Goal: Transaction & Acquisition: Purchase product/service

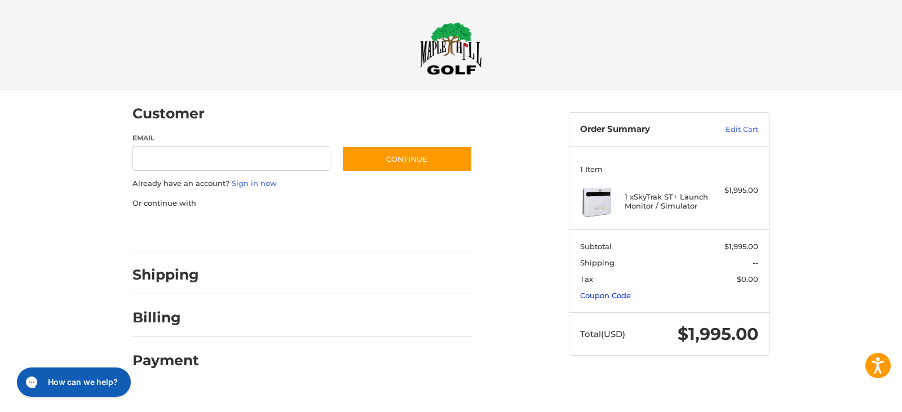
click at [622, 296] on link "Coupon Code" at bounding box center [605, 295] width 51 height 9
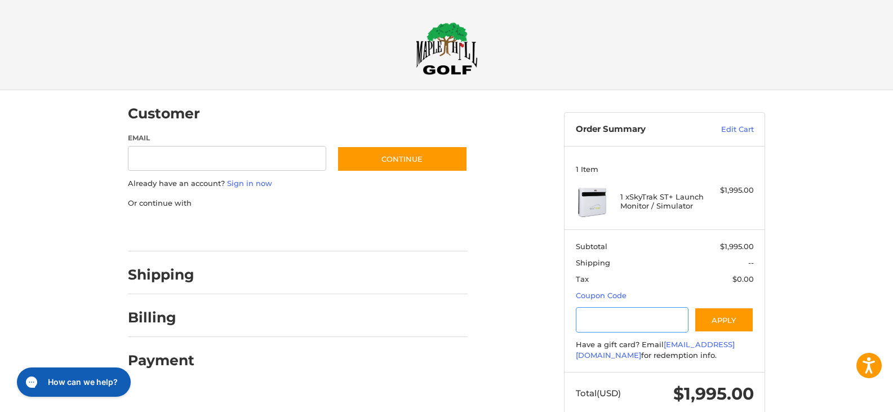
click at [622, 320] on input "Gift Certificate or Coupon Code" at bounding box center [632, 319] width 113 height 25
type input "**********"
click at [728, 318] on button "Apply" at bounding box center [724, 319] width 60 height 25
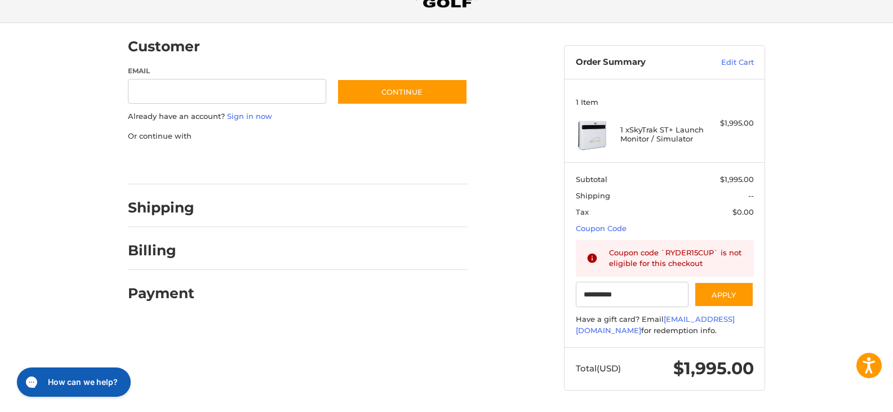
scroll to position [68, 0]
click at [165, 208] on h2 "Shipping" at bounding box center [161, 206] width 66 height 17
click at [178, 291] on h2 "Payment" at bounding box center [161, 292] width 66 height 17
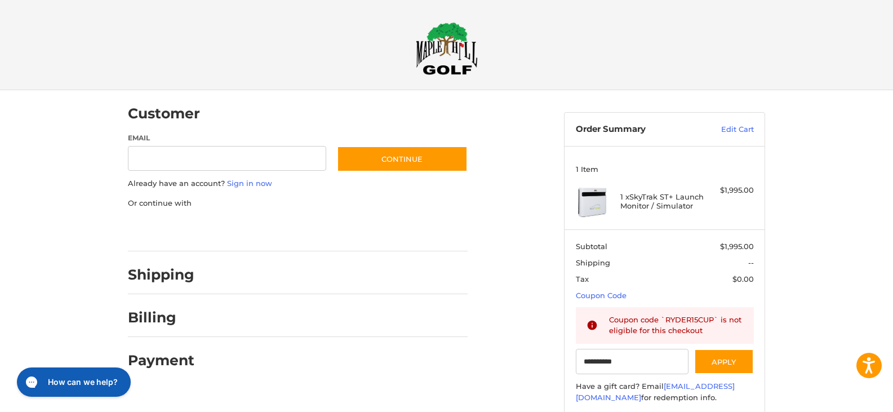
click at [471, 63] on img at bounding box center [447, 48] width 62 height 53
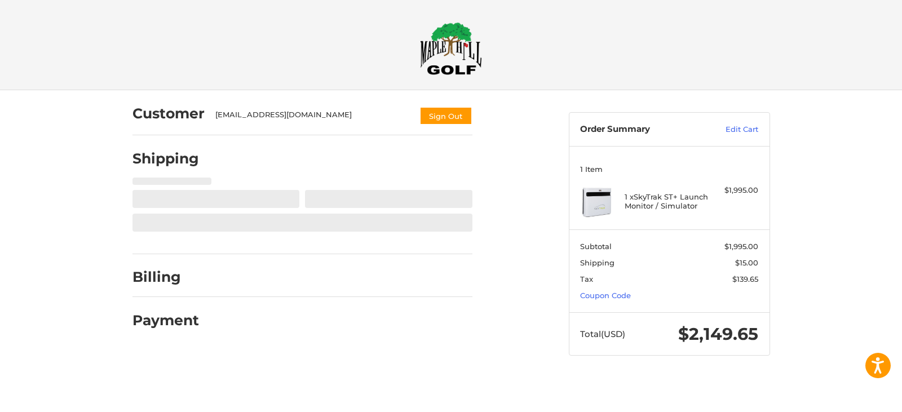
select select "**"
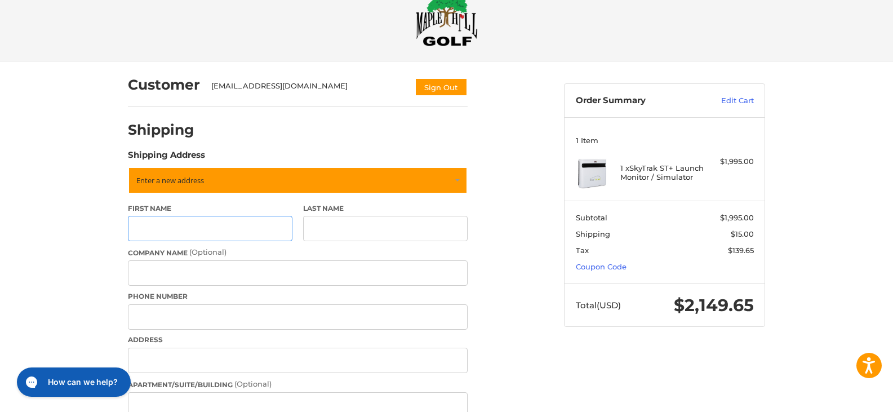
scroll to position [56, 0]
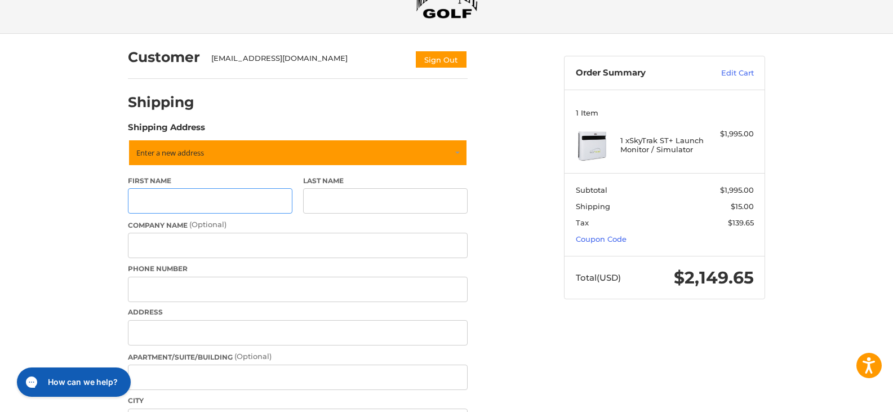
click at [236, 197] on input "First Name" at bounding box center [210, 200] width 165 height 25
click at [201, 200] on input "First Name" at bounding box center [210, 200] width 165 height 25
type input "*"
type input "*******"
type input "********"
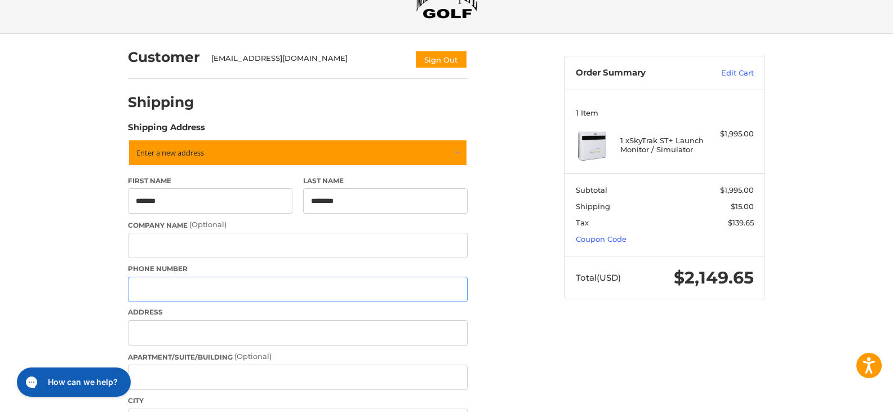
click at [180, 291] on input "Phone Number" at bounding box center [298, 289] width 340 height 25
type input "**********"
click at [175, 330] on input "Address" at bounding box center [298, 332] width 340 height 25
type input "**********"
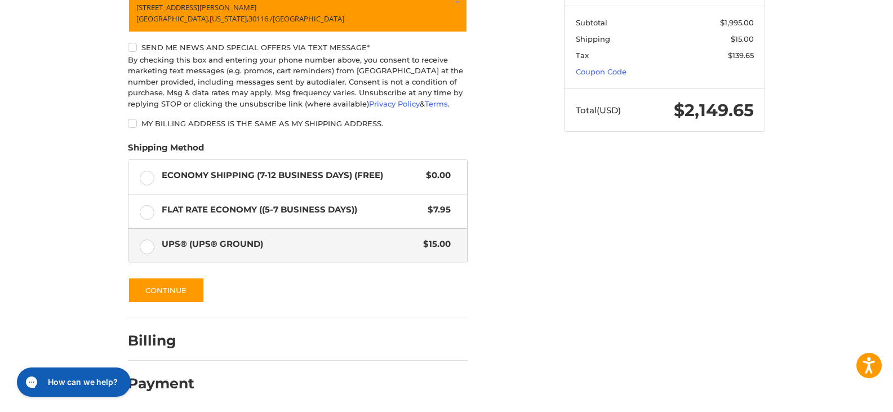
scroll to position [225, 0]
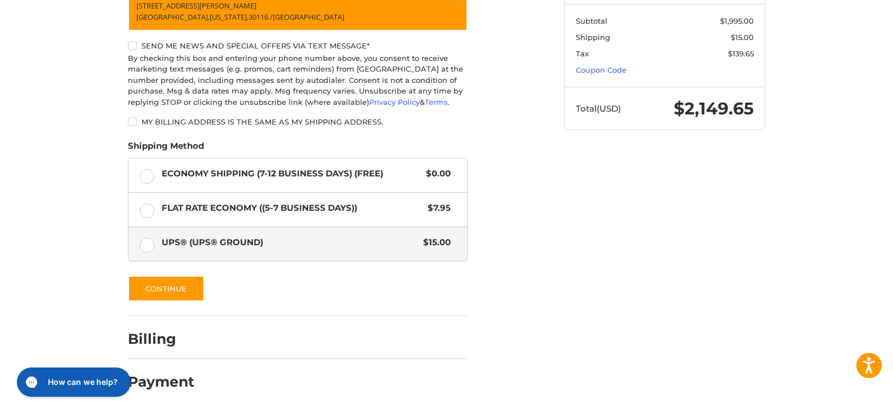
click at [146, 246] on label "UPS® (UPS® Ground) $15.00" at bounding box center [297, 244] width 339 height 34
click at [175, 292] on button "Continue" at bounding box center [166, 289] width 77 height 26
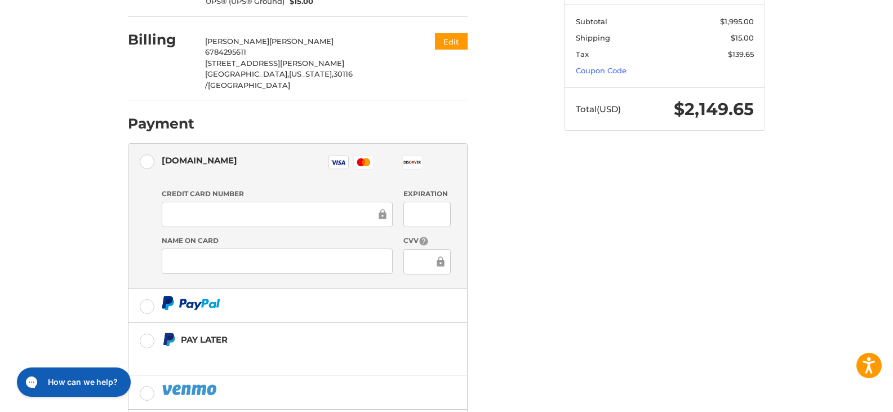
scroll to position [297, 0]
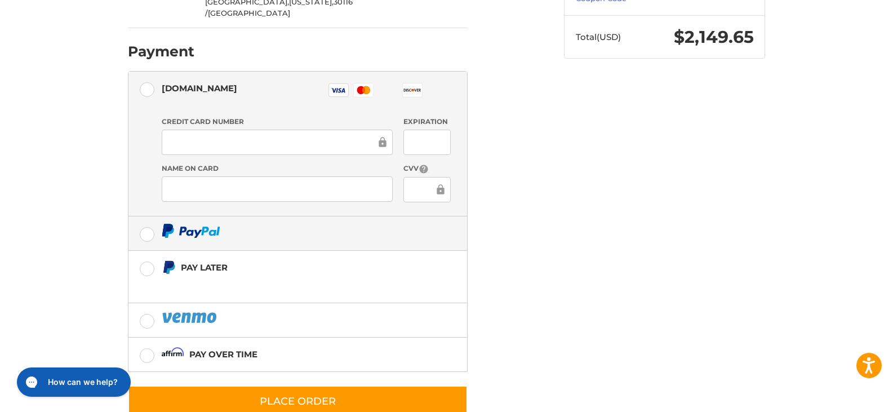
click at [150, 216] on label at bounding box center [297, 233] width 339 height 34
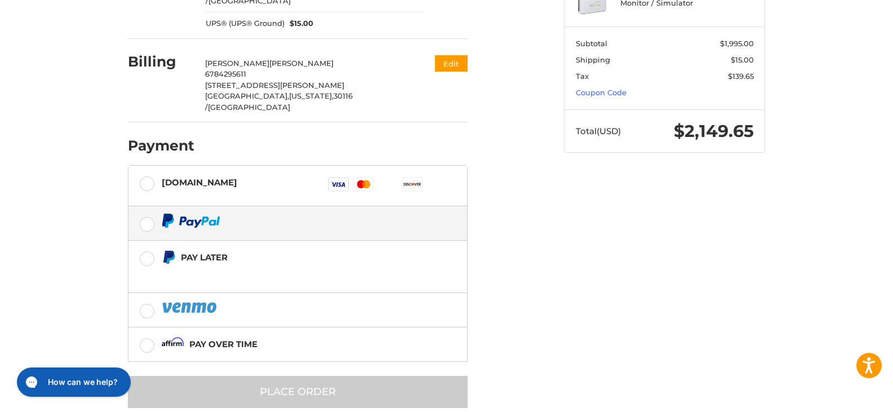
scroll to position [203, 0]
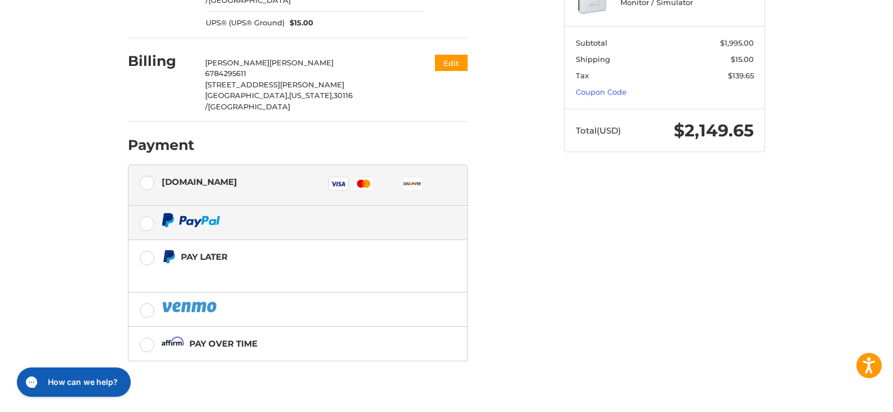
click at [148, 165] on label "Authorize.net Visa Master Amex Discover Diners Club JCB" at bounding box center [297, 185] width 339 height 41
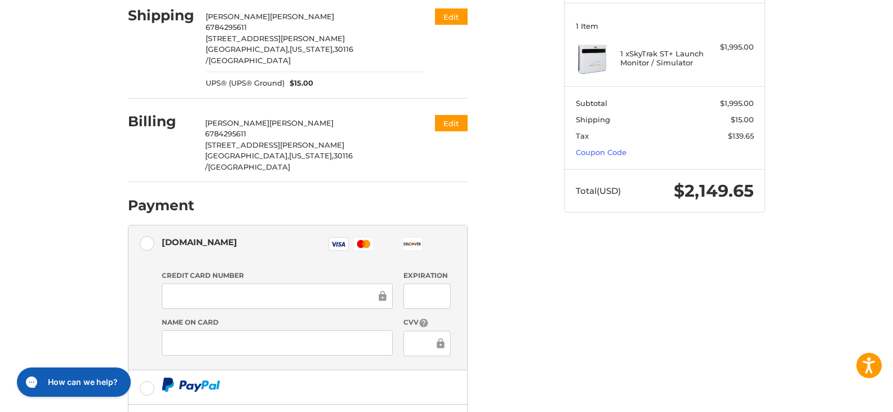
scroll to position [305, 0]
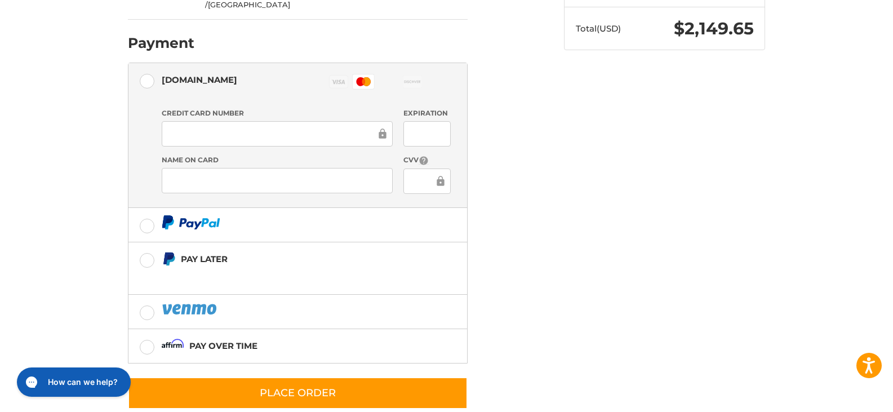
click at [419, 169] on div at bounding box center [427, 181] width 47 height 25
click at [441, 176] on icon at bounding box center [440, 181] width 7 height 10
click at [482, 199] on ol "Customer randystringer@yahoo.com Sign Out Shipping Randall Stringer 6784295611 …" at bounding box center [320, 97] width 384 height 624
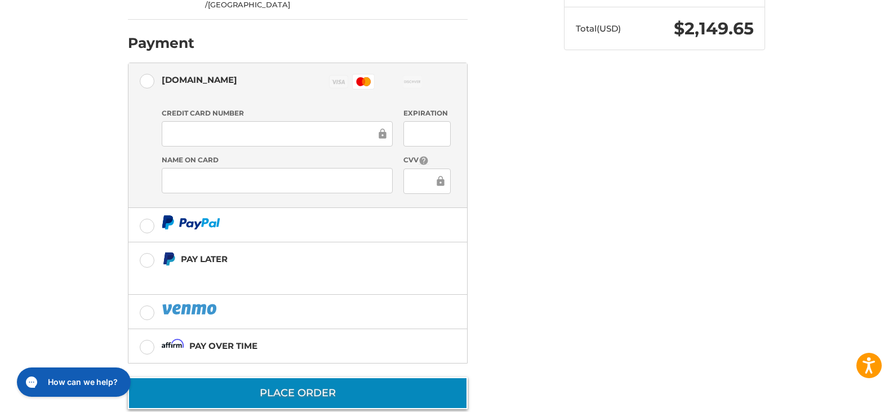
click at [321, 377] on button "Place Order" at bounding box center [298, 393] width 340 height 32
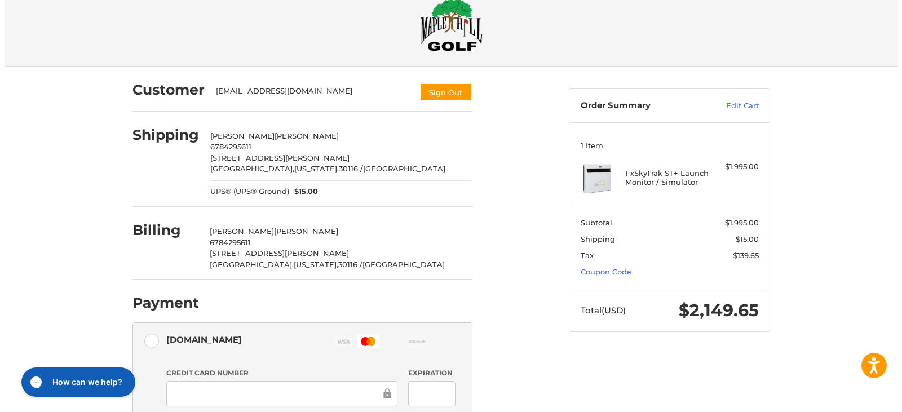
scroll to position [0, 0]
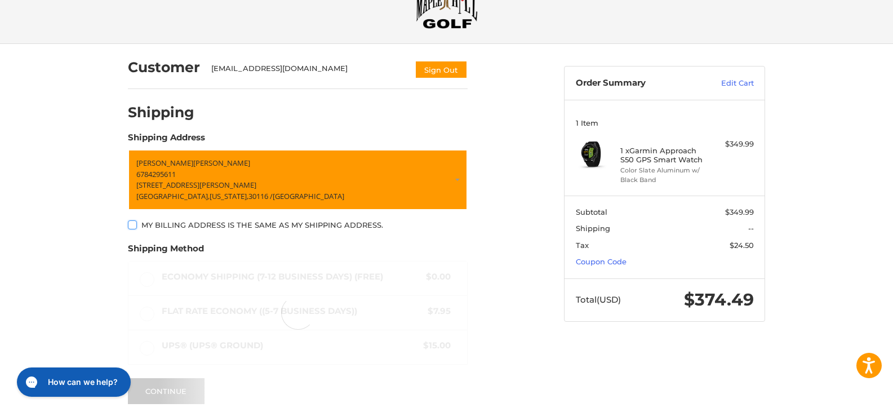
scroll to position [53, 0]
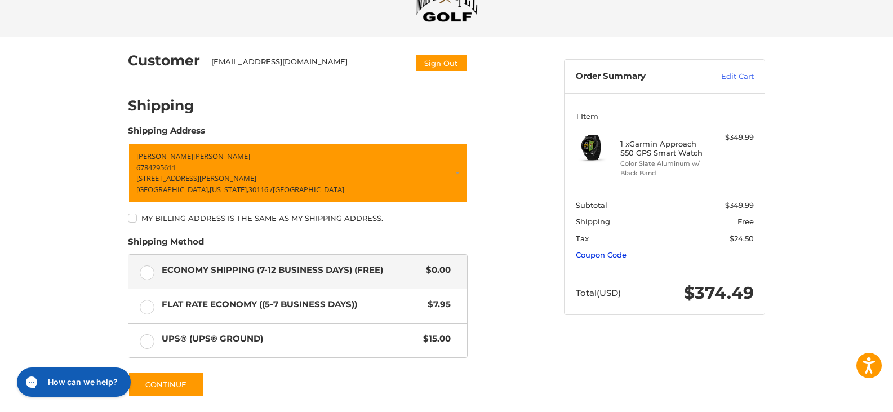
click at [616, 255] on link "Coupon Code" at bounding box center [601, 254] width 51 height 9
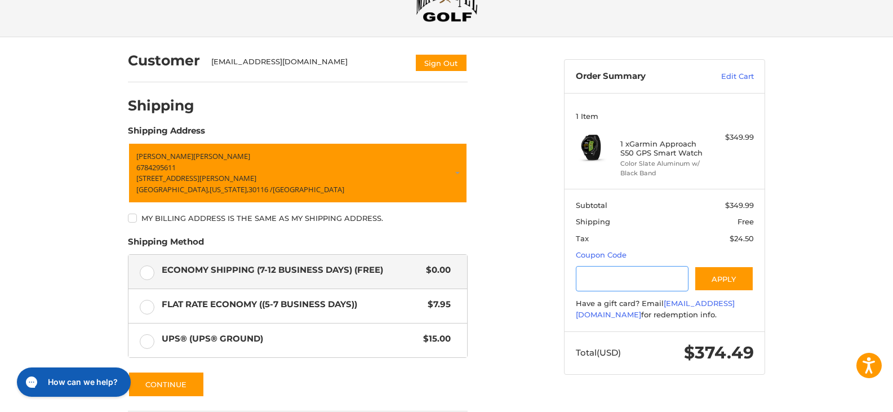
click at [625, 280] on input "Gift Certificate or Coupon Code" at bounding box center [632, 278] width 113 height 25
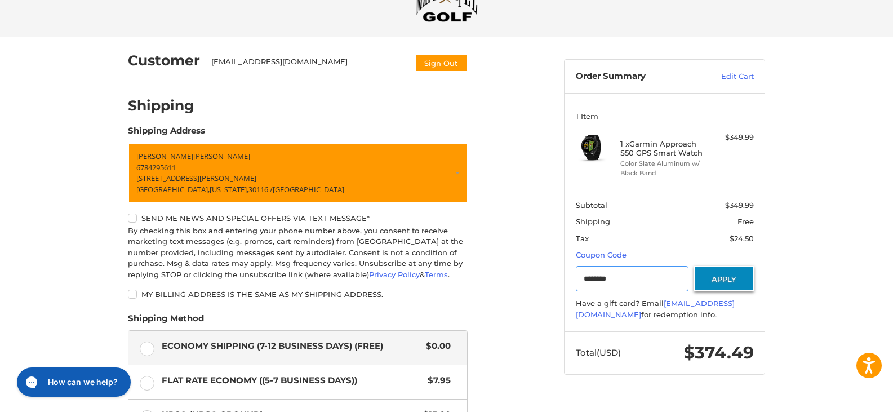
type input "********"
click at [738, 279] on button "Apply" at bounding box center [724, 278] width 60 height 25
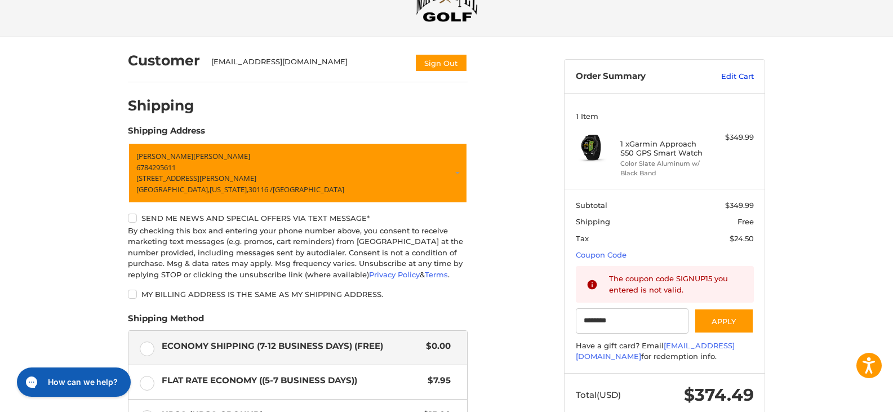
click at [733, 74] on link "Edit Cart" at bounding box center [725, 76] width 57 height 11
